Goal: Information Seeking & Learning: Learn about a topic

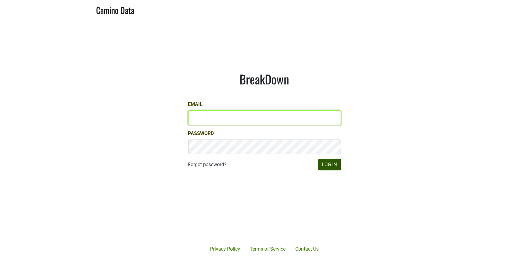
type input "natalie@poggiocosta.com"
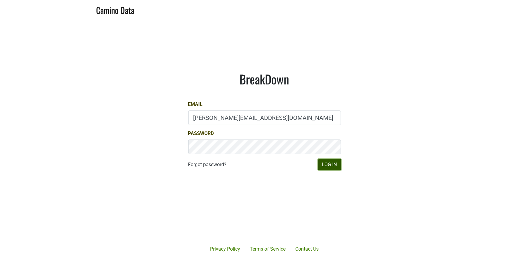
click at [335, 165] on button "Log In" at bounding box center [329, 165] width 23 height 12
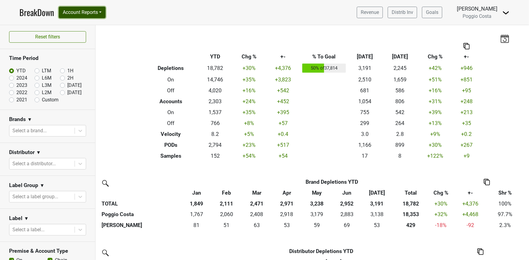
click at [85, 17] on button "Account Reports" at bounding box center [82, 13] width 47 height 12
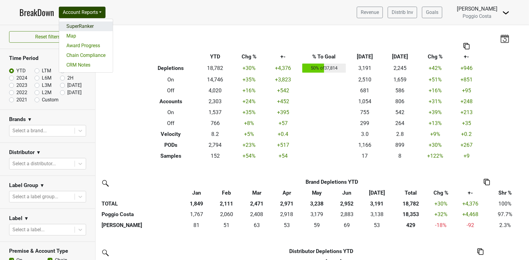
click at [88, 27] on link "SuperRanker" at bounding box center [86, 27] width 54 height 10
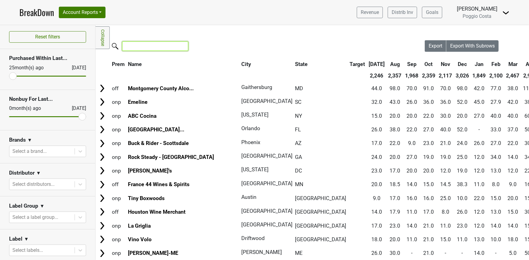
click at [148, 42] on input "search" at bounding box center [155, 46] width 66 height 9
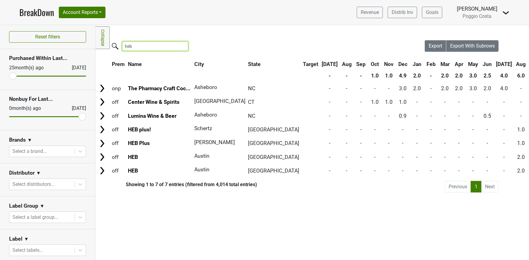
drag, startPoint x: 142, startPoint y: 49, endPoint x: 70, endPoint y: 4, distance: 84.4
click at [103, 46] on div "Filters Collapse Loading, please wait... Please wait, your file is being downlo…" at bounding box center [313, 142] width 434 height 235
type input "heb"
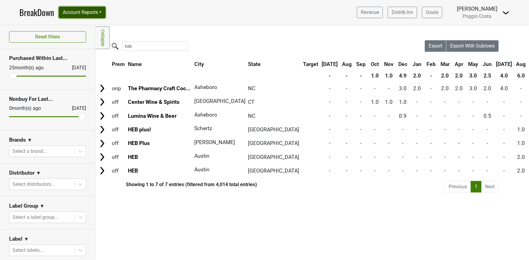
click at [76, 7] on button "Account Reports" at bounding box center [82, 13] width 47 height 12
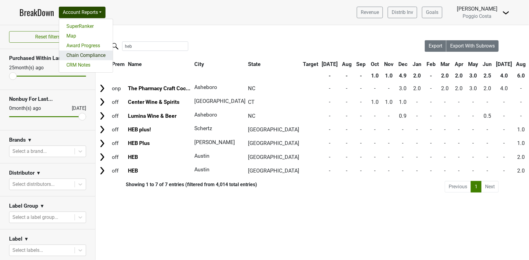
click at [80, 54] on link "Chain Compliance" at bounding box center [86, 56] width 54 height 10
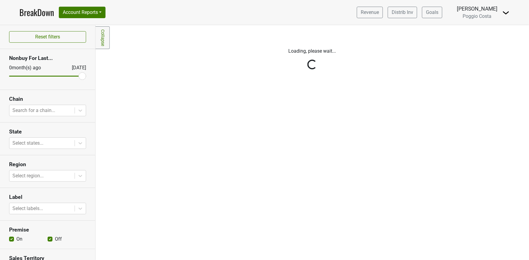
click at [38, 111] on div "Reset filters Nonbuy For Last... [DATE] [DATE] Chain Search for a chain... Stat…" at bounding box center [48, 142] width 96 height 235
click at [38, 111] on div at bounding box center [41, 110] width 59 height 8
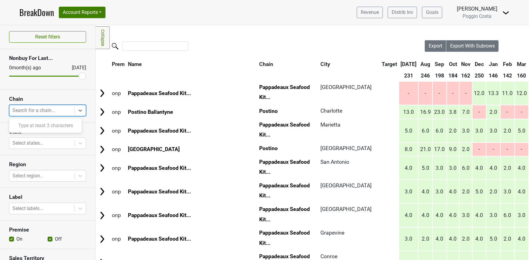
click at [38, 111] on div at bounding box center [41, 110] width 59 height 8
type input "heb"
click at [35, 126] on div "HEB" at bounding box center [45, 126] width 73 height 12
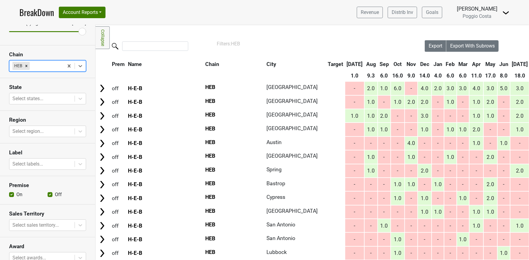
scroll to position [49, 0]
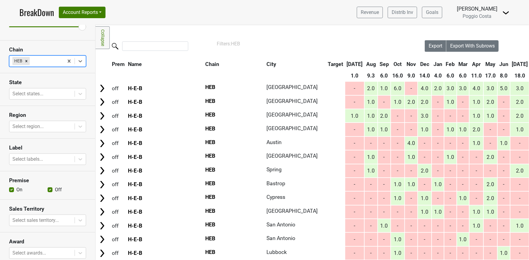
click at [32, 166] on section "Label Select labels..." at bounding box center [47, 155] width 95 height 33
click at [34, 160] on div at bounding box center [41, 159] width 59 height 8
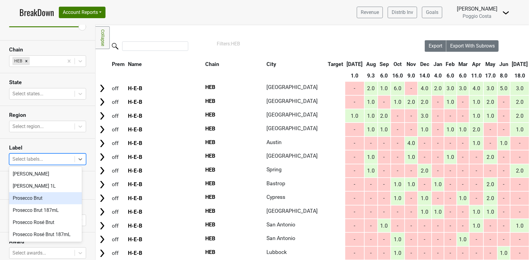
click at [41, 198] on div "Prosecco Brut" at bounding box center [45, 199] width 73 height 12
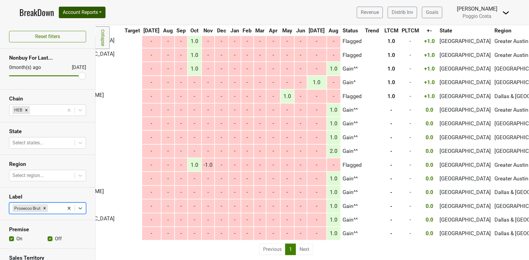
scroll to position [0, 0]
click at [27, 15] on link "BreakDown" at bounding box center [36, 12] width 35 height 13
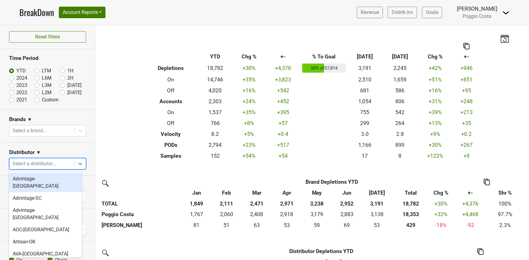
click at [32, 165] on div at bounding box center [41, 164] width 59 height 8
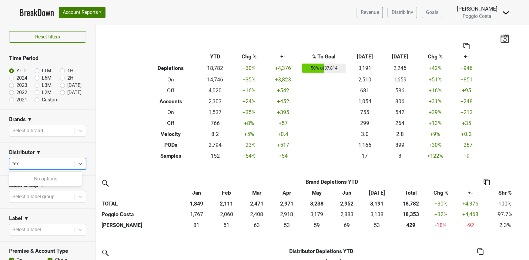
type input "te"
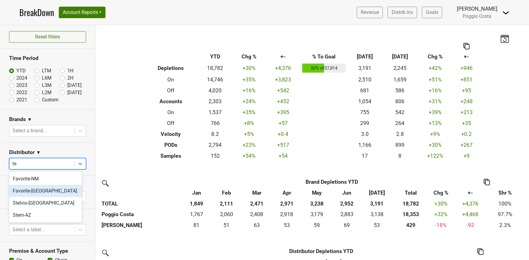
click at [37, 193] on div "Favorite-[GEOGRAPHIC_DATA]" at bounding box center [45, 191] width 73 height 12
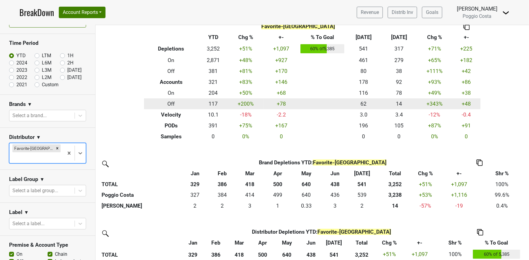
scroll to position [20, 0]
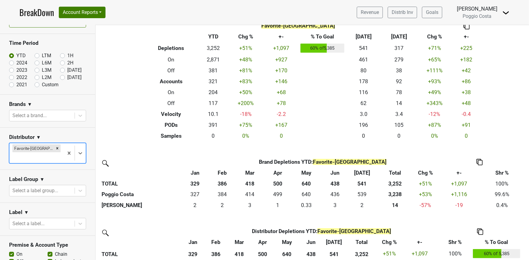
click at [42, 55] on label "LTM" at bounding box center [46, 55] width 9 height 7
click at [35, 55] on input "LTM" at bounding box center [47, 55] width 24 height 6
radio input "true"
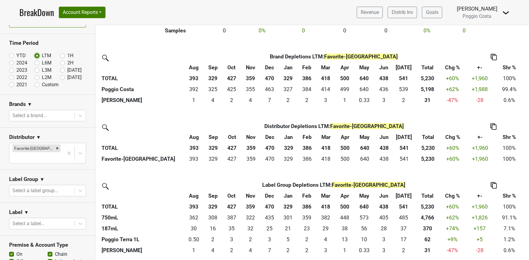
scroll to position [123, 0]
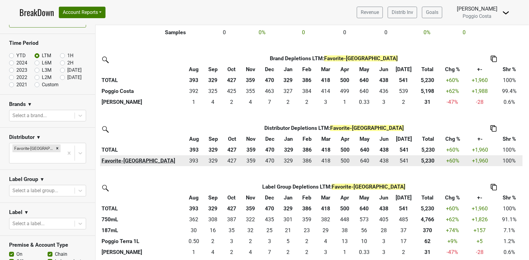
click at [111, 161] on th "Favorite-[GEOGRAPHIC_DATA]" at bounding box center [142, 161] width 84 height 11
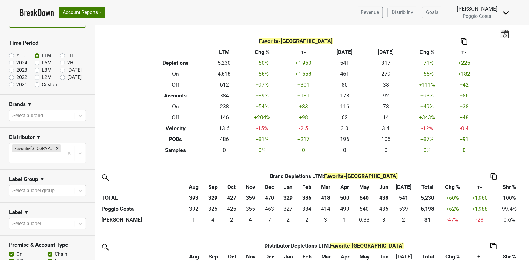
scroll to position [3, 0]
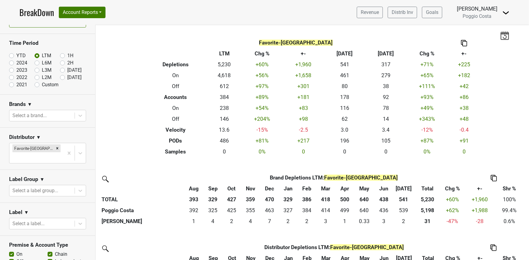
click at [497, 179] on th at bounding box center [493, 178] width 59 height 11
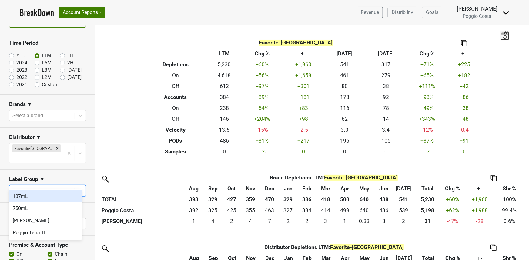
click at [54, 187] on div at bounding box center [41, 191] width 59 height 8
click at [30, 170] on section "Label Group ▼ option 187mL focused, 1 of 4. 4 results available. Use Up and Dow…" at bounding box center [47, 186] width 95 height 33
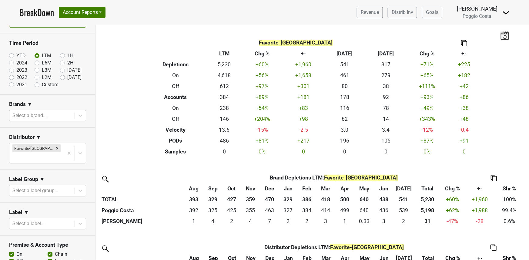
click at [43, 115] on div at bounding box center [41, 116] width 59 height 8
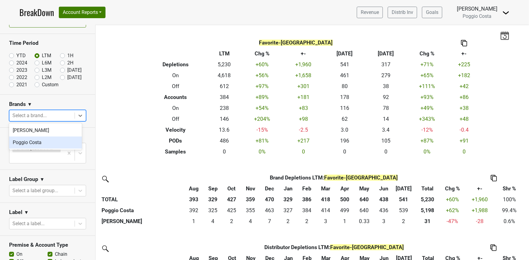
click at [45, 143] on div "Poggio Costa" at bounding box center [45, 143] width 73 height 12
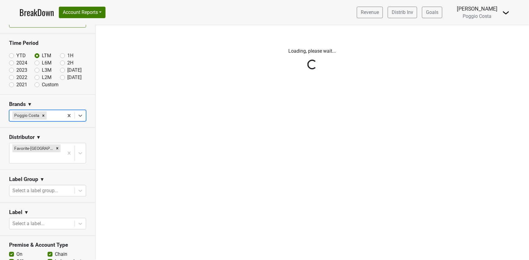
scroll to position [0, 0]
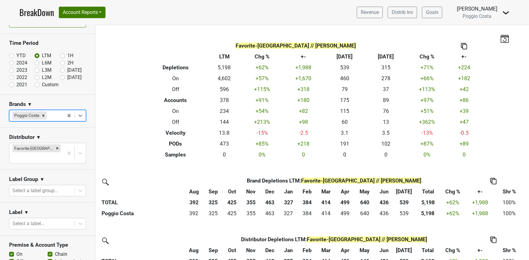
click at [495, 183] on img at bounding box center [494, 181] width 6 height 6
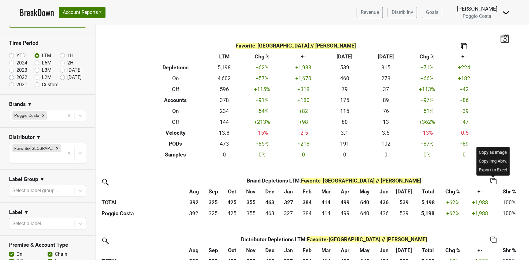
click at [495, 152] on div "Copy as Image" at bounding box center [493, 152] width 31 height 9
click at [450, 192] on th "Chg %" at bounding box center [453, 191] width 23 height 11
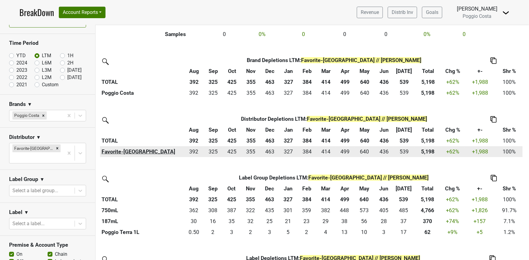
scroll to position [123, 0]
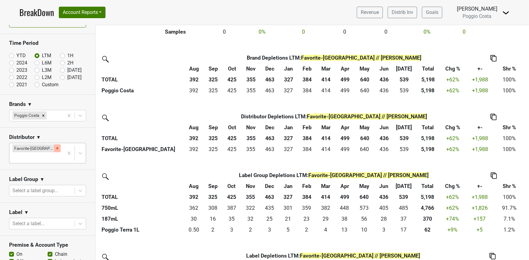
click at [55, 148] on icon "Remove Favorite-TX" at bounding box center [57, 148] width 4 height 4
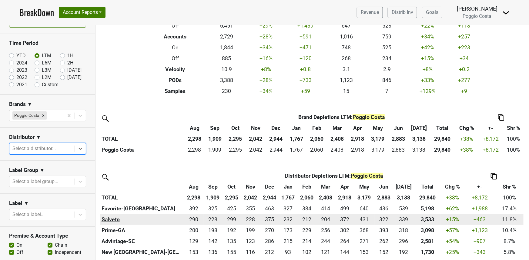
scroll to position [64, 0]
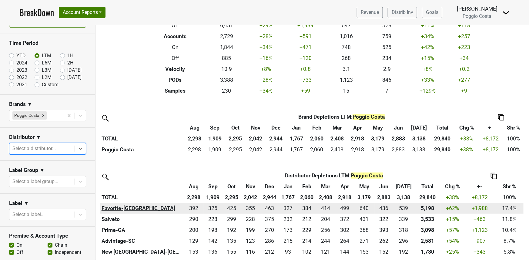
click at [116, 213] on th "Favorite-[GEOGRAPHIC_DATA]" at bounding box center [142, 208] width 84 height 11
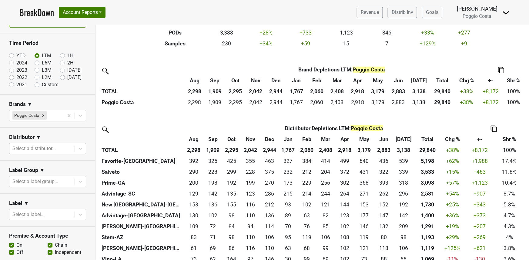
scroll to position [122, 0]
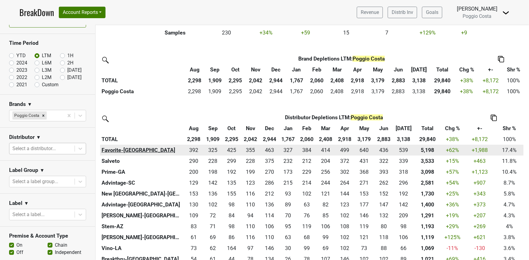
click at [115, 148] on th "Favorite-[GEOGRAPHIC_DATA]" at bounding box center [142, 150] width 84 height 11
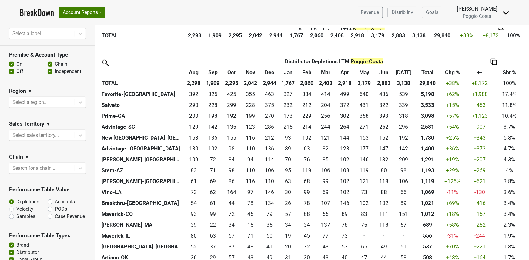
scroll to position [199, 0]
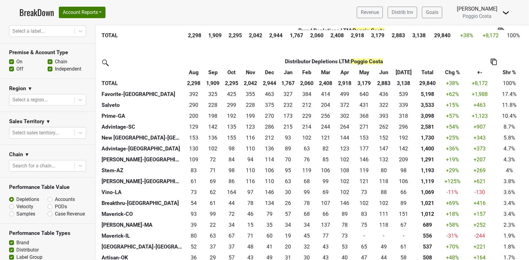
click at [55, 200] on label "Accounts" at bounding box center [65, 199] width 20 height 7
click at [48, 200] on input "Accounts" at bounding box center [66, 199] width 37 height 6
radio input "true"
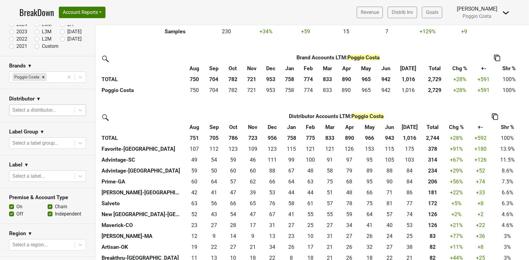
scroll to position [0, 0]
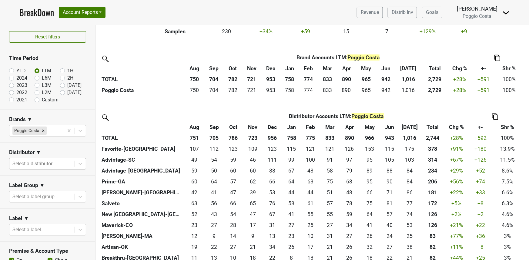
click at [495, 117] on img at bounding box center [495, 117] width 6 height 6
click at [499, 87] on div "Copy as Image" at bounding box center [494, 87] width 31 height 9
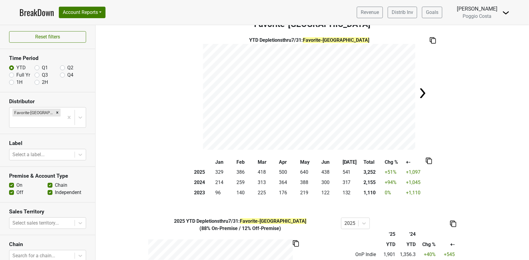
scroll to position [12, 0]
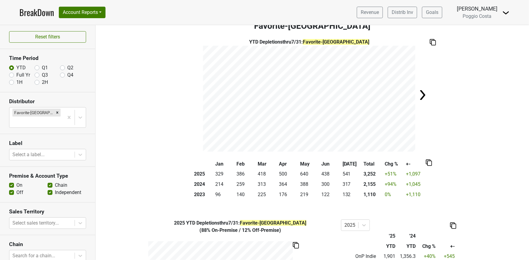
click at [22, 76] on label "Full Yr" at bounding box center [23, 75] width 14 height 7
click at [14, 76] on input "Full Yr" at bounding box center [11, 75] width 5 height 6
radio input "true"
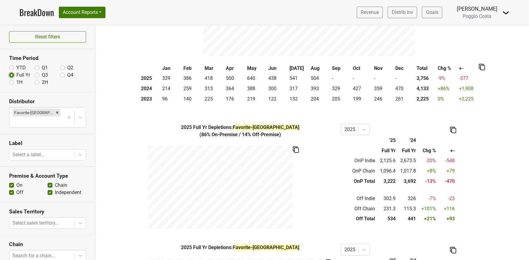
scroll to position [107, 0]
click at [20, 68] on label "YTD" at bounding box center [20, 67] width 9 height 7
click at [14, 68] on input "YTD" at bounding box center [11, 67] width 5 height 6
radio input "true"
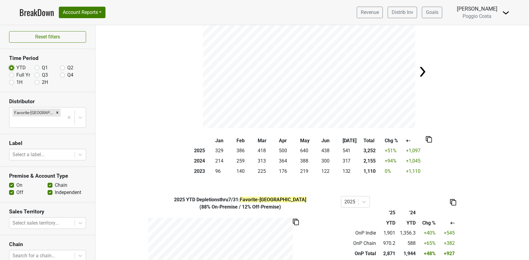
scroll to position [33, 0]
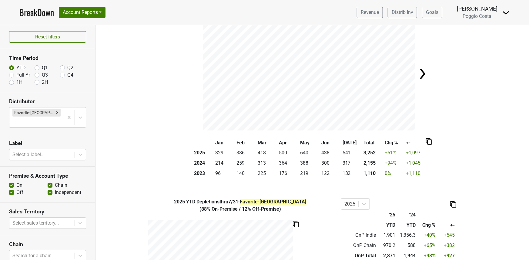
click at [17, 72] on label "Full Yr" at bounding box center [23, 75] width 14 height 7
click at [14, 72] on input "Full Yr" at bounding box center [11, 75] width 5 height 6
radio input "true"
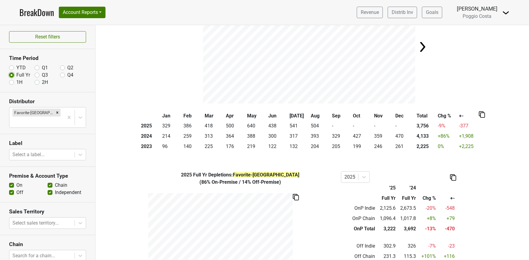
scroll to position [24, 0]
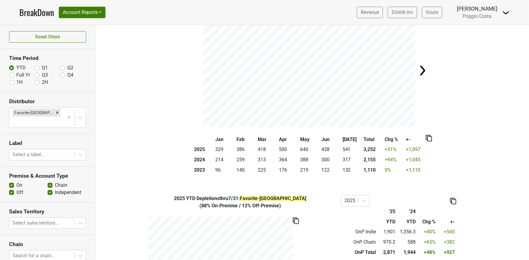
scroll to position [39, 0]
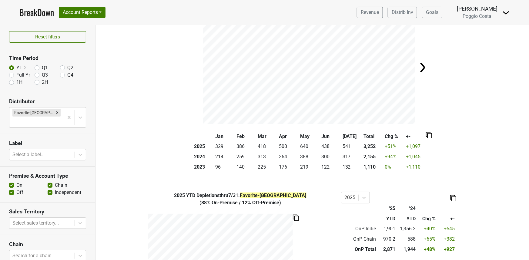
click at [15, 77] on div "Full Yr" at bounding box center [21, 75] width 25 height 7
click at [16, 75] on label "Full Yr" at bounding box center [23, 75] width 14 height 7
click at [12, 75] on input "Full Yr" at bounding box center [11, 75] width 5 height 6
radio input "true"
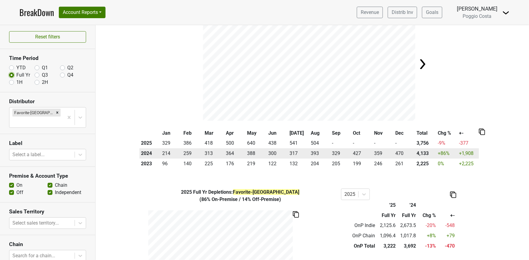
scroll to position [47, 0]
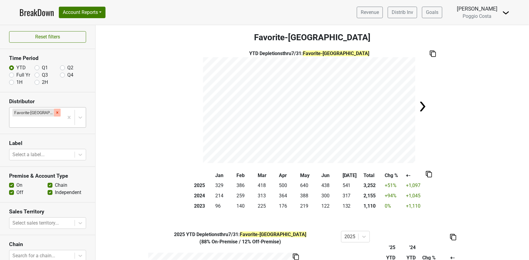
click at [55, 113] on icon "Remove Favorite-TX" at bounding box center [57, 113] width 4 height 4
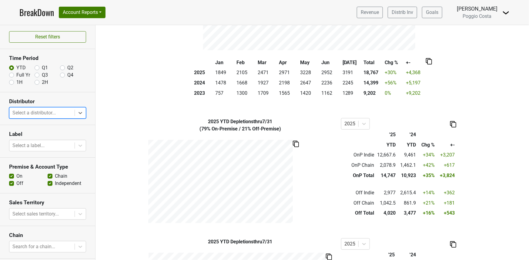
scroll to position [111, 0]
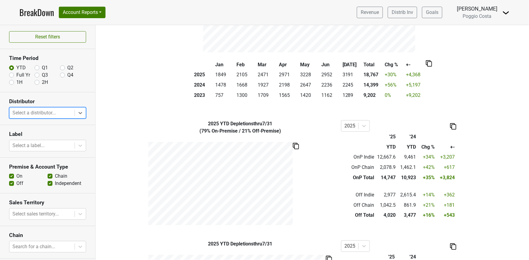
click at [293, 144] on img at bounding box center [296, 146] width 6 height 6
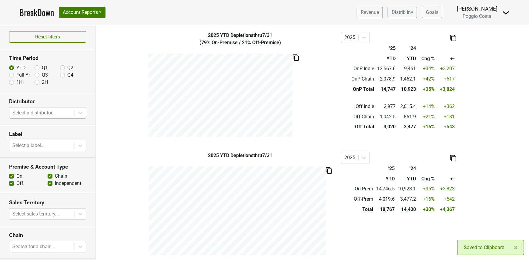
scroll to position [204, 0]
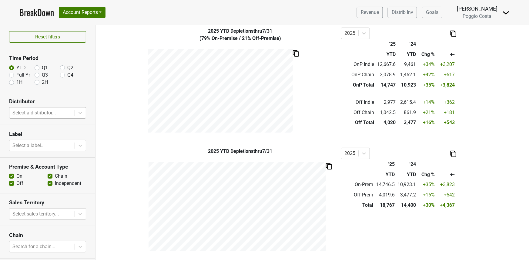
click at [21, 76] on label "Full Yr" at bounding box center [23, 75] width 14 height 7
click at [14, 76] on input "Full Yr" at bounding box center [11, 75] width 5 height 6
radio input "true"
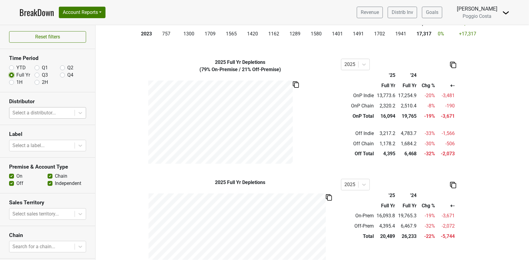
scroll to position [167, 0]
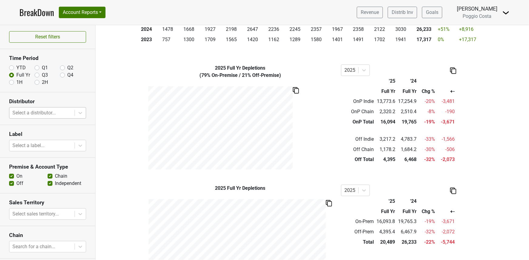
click at [294, 91] on img at bounding box center [296, 90] width 6 height 6
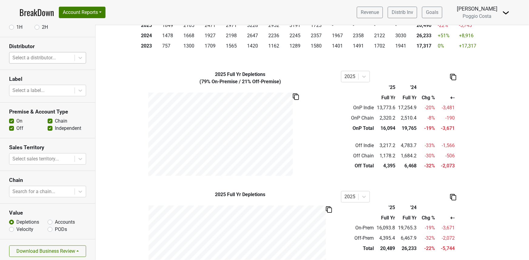
scroll to position [58, 0]
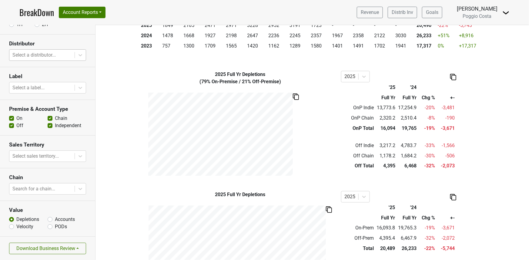
click at [55, 218] on label "Accounts" at bounding box center [65, 219] width 20 height 7
click at [49, 218] on input "Accounts" at bounding box center [50, 219] width 5 height 6
radio input "true"
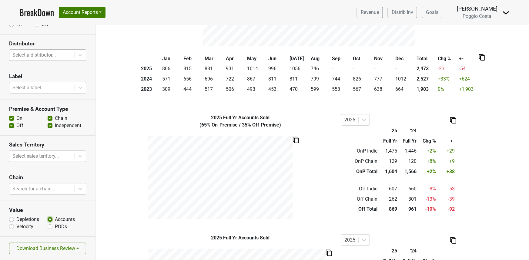
scroll to position [119, 0]
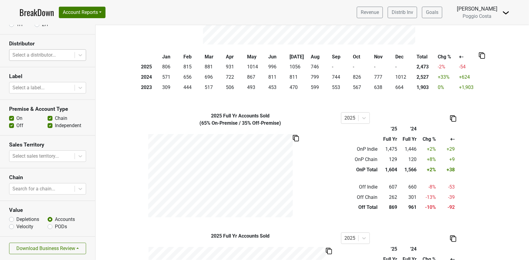
click at [16, 222] on label "Depletions" at bounding box center [27, 219] width 23 height 7
click at [14, 222] on input "Depletions" at bounding box center [11, 219] width 5 height 6
radio input "true"
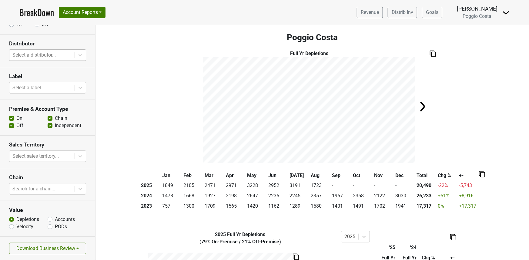
click at [16, 226] on label "Velocity" at bounding box center [24, 226] width 17 height 7
click at [14, 226] on input "Velocity" at bounding box center [11, 226] width 5 height 6
radio input "true"
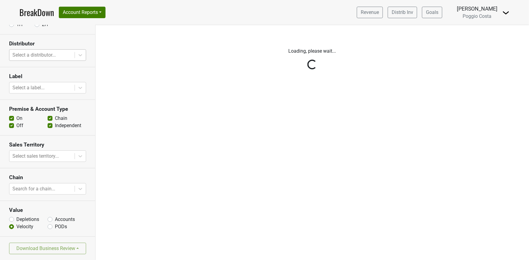
click at [45, 225] on div "Reset filters Time Period YTD Q1 Q2 Full Yr Q3 Q4 1H 2H Distributor Select a di…" at bounding box center [48, 142] width 96 height 235
click at [48, 225] on div "Reset filters Time Period YTD Q1 Q2 Full Yr Q3 Q4 1H 2H Distributor Select a di…" at bounding box center [48, 142] width 96 height 235
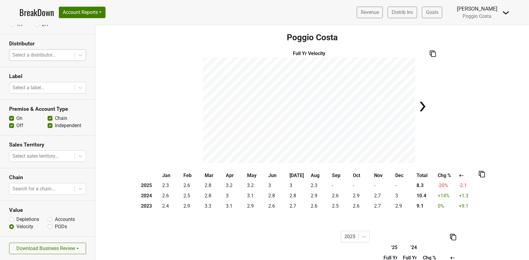
click at [55, 225] on label "PODs" at bounding box center [61, 226] width 12 height 7
click at [48, 225] on input "PODs" at bounding box center [50, 226] width 5 height 6
radio input "true"
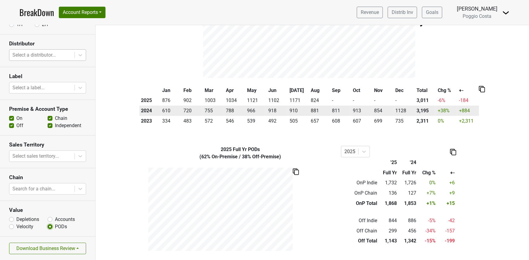
scroll to position [86, 0]
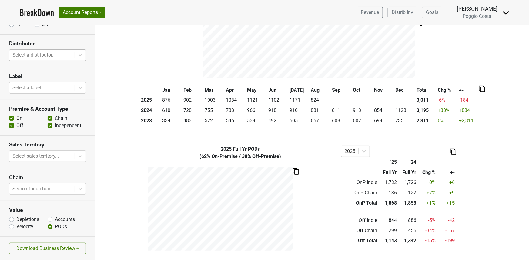
click at [55, 220] on label "Accounts" at bounding box center [65, 219] width 20 height 7
click at [49, 220] on input "Accounts" at bounding box center [50, 219] width 5 height 6
radio input "true"
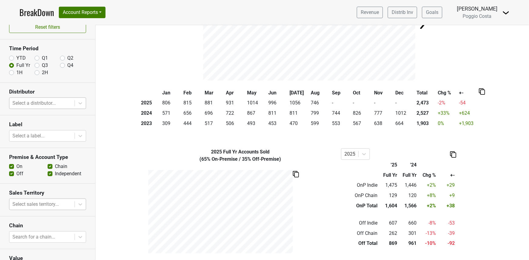
scroll to position [0, 0]
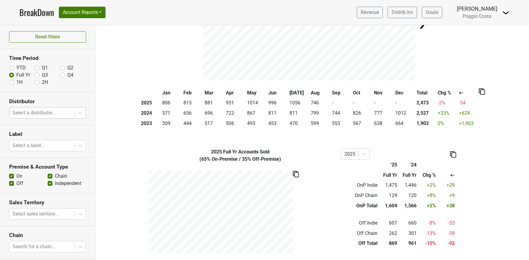
click at [293, 173] on img at bounding box center [296, 174] width 6 height 6
